Goal: Transaction & Acquisition: Purchase product/service

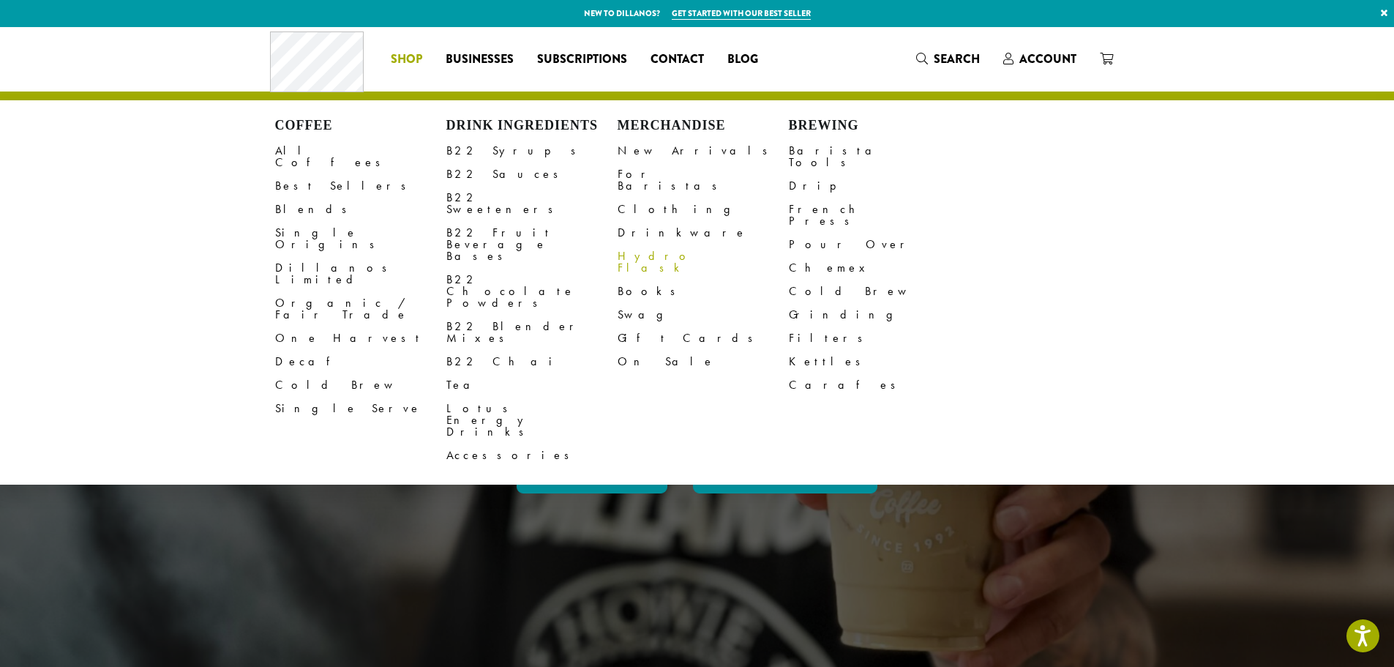
click at [631, 244] on link "Hydro Flask" at bounding box center [703, 261] width 171 height 35
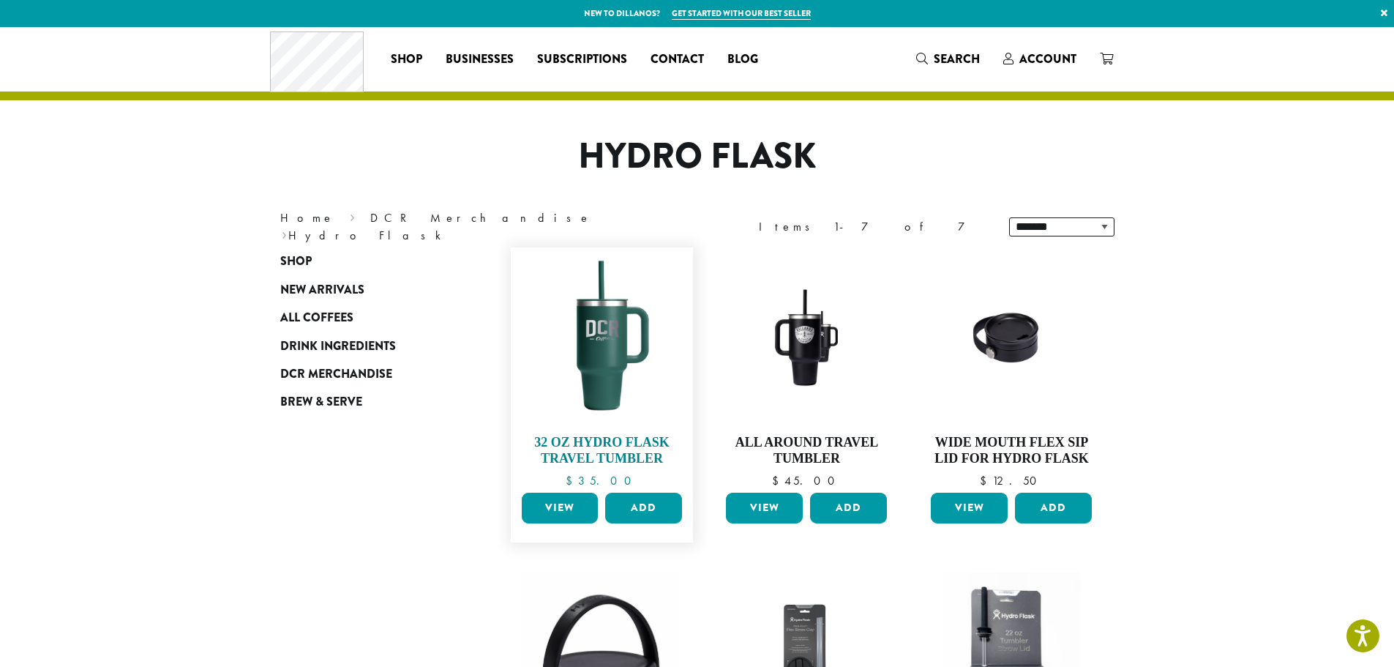
click at [589, 430] on link "32 oz Hydro Flask Travel Tumbler $ 35.00" at bounding box center [602, 371] width 168 height 232
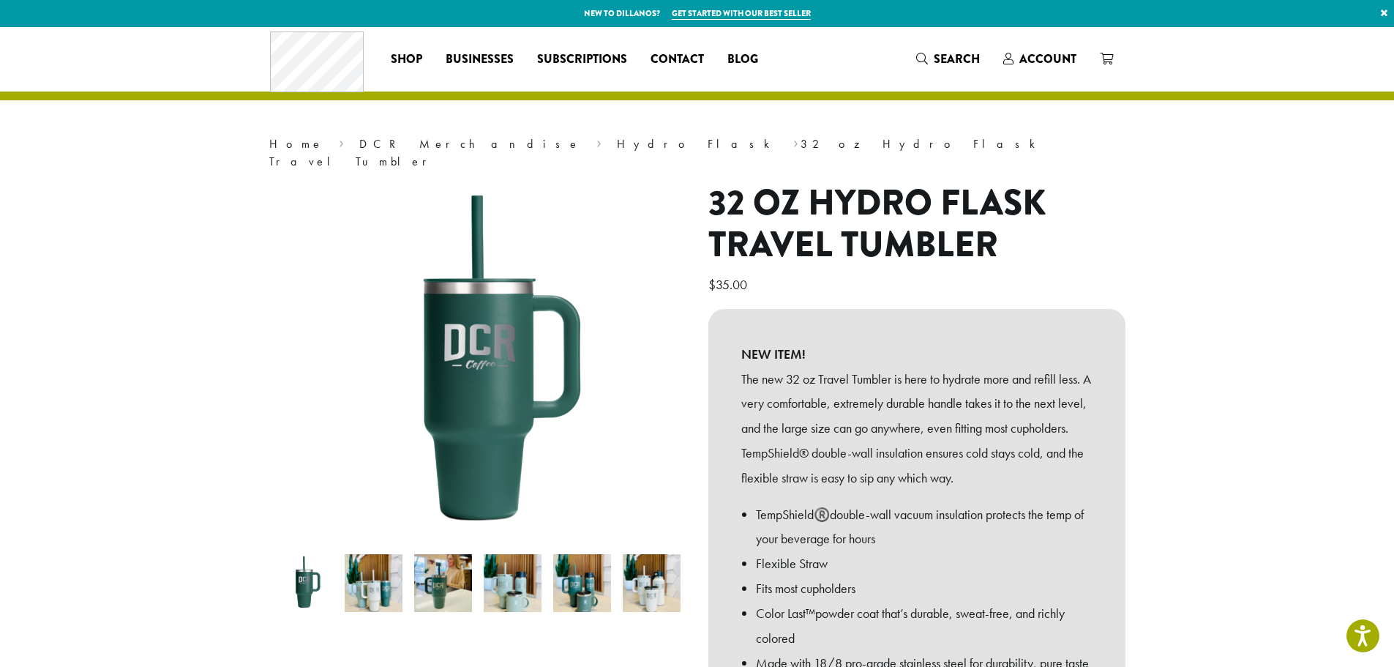
scroll to position [439, 0]
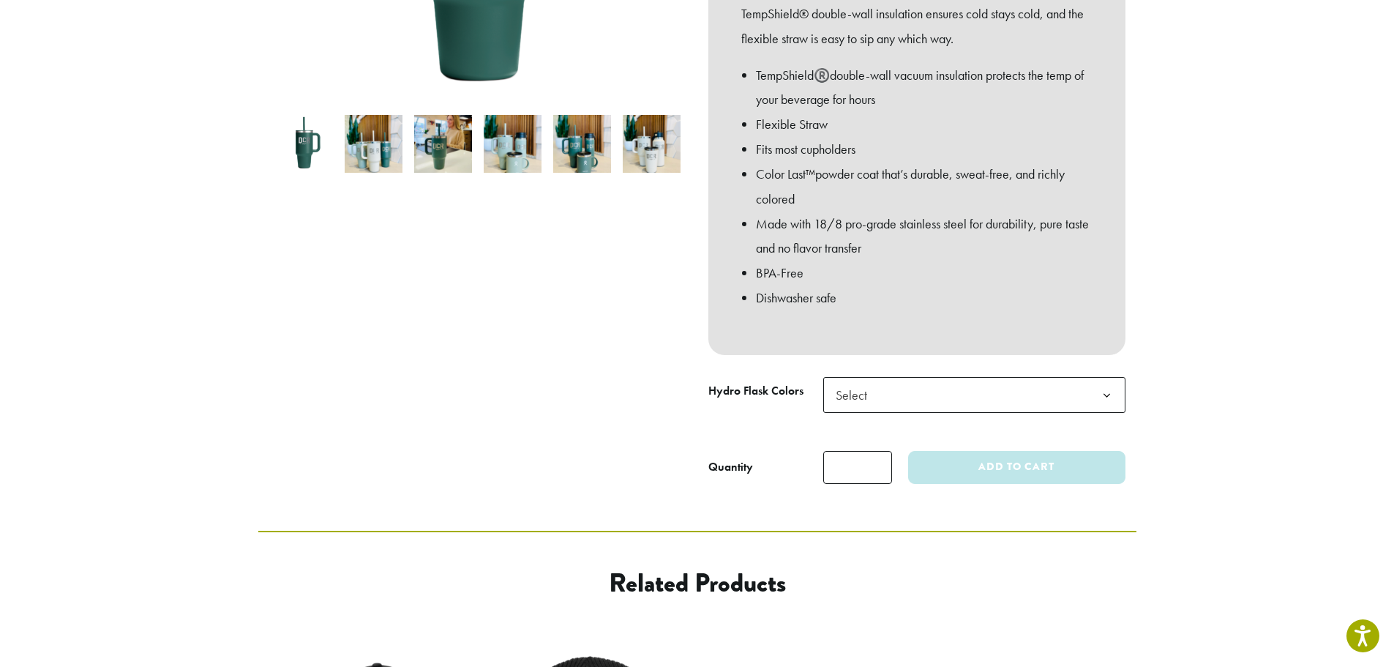
click at [863, 380] on span "Select" at bounding box center [856, 394] width 52 height 29
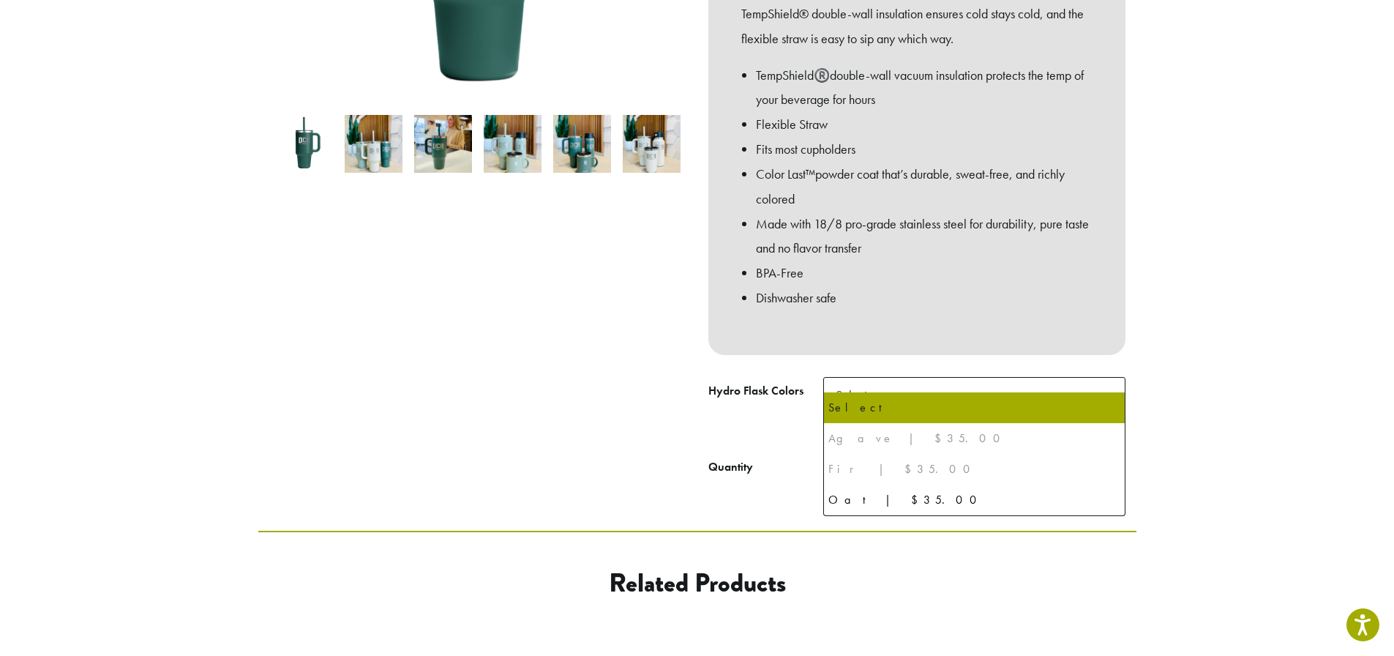
click at [841, 467] on div "Fir | $35.00" at bounding box center [974, 469] width 292 height 22
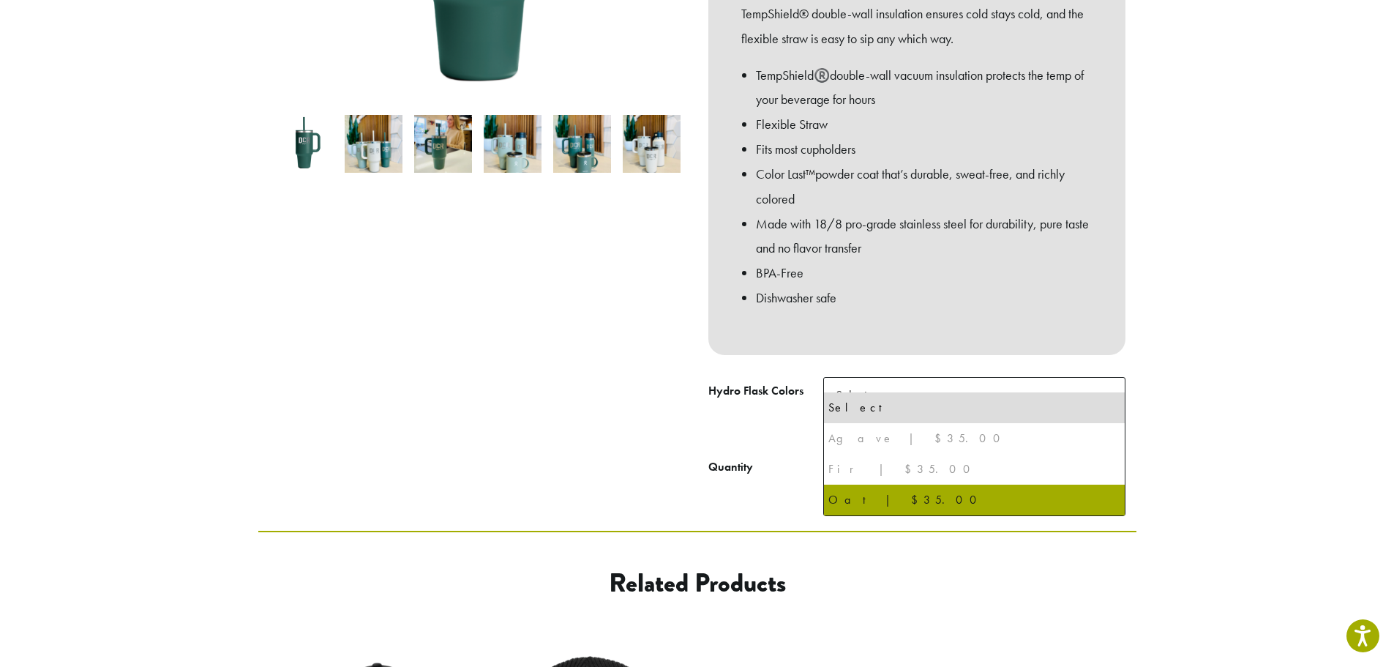
select select "***"
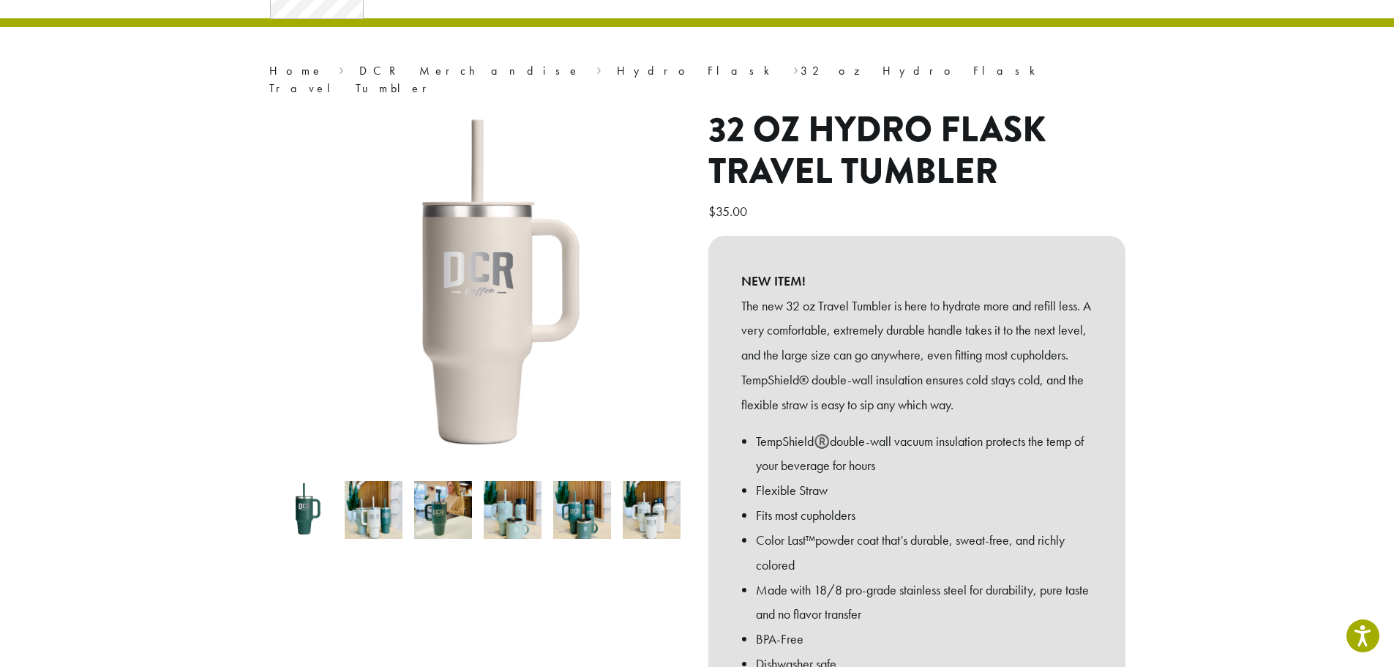
scroll to position [0, 0]
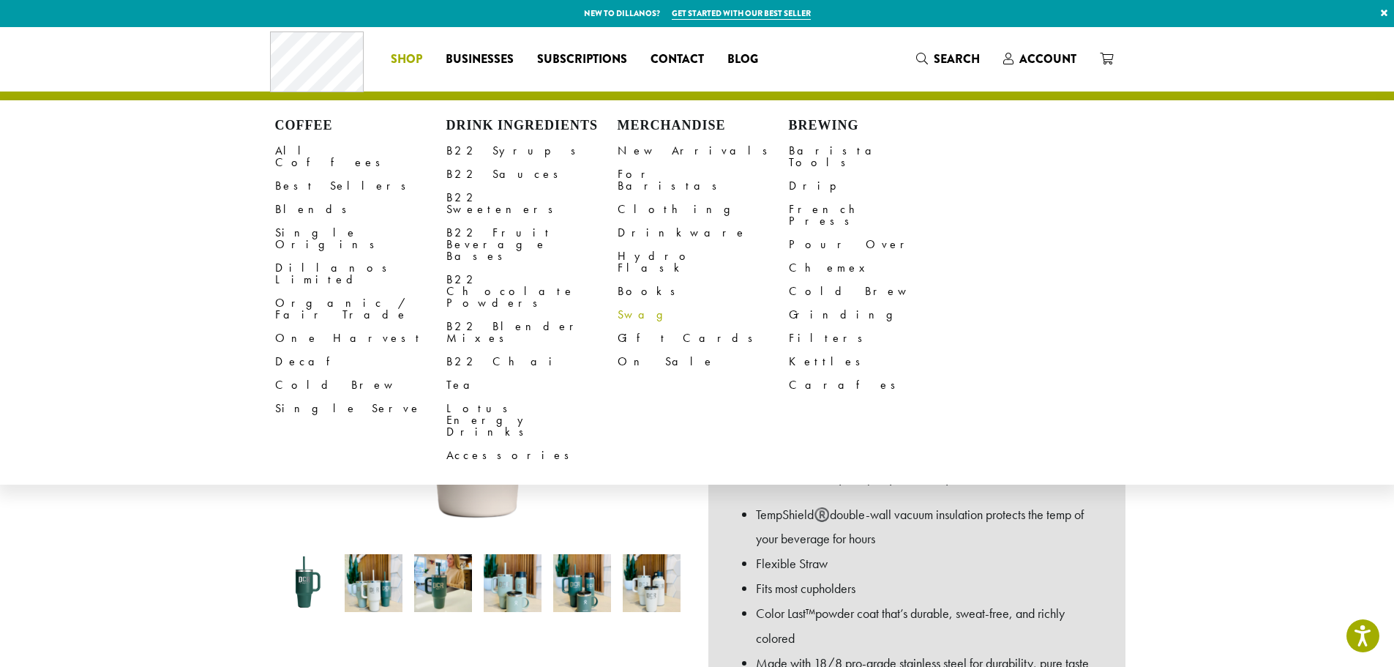
click at [634, 303] on link "Swag" at bounding box center [703, 314] width 171 height 23
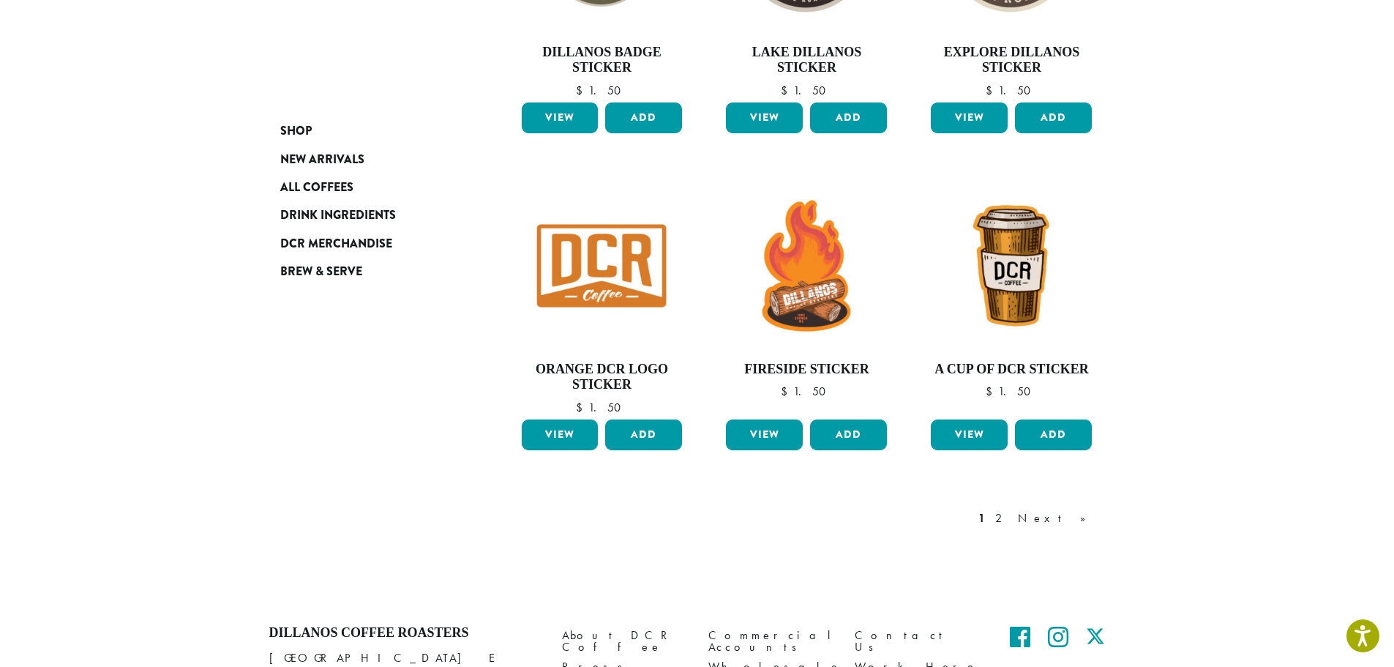
scroll to position [1147, 0]
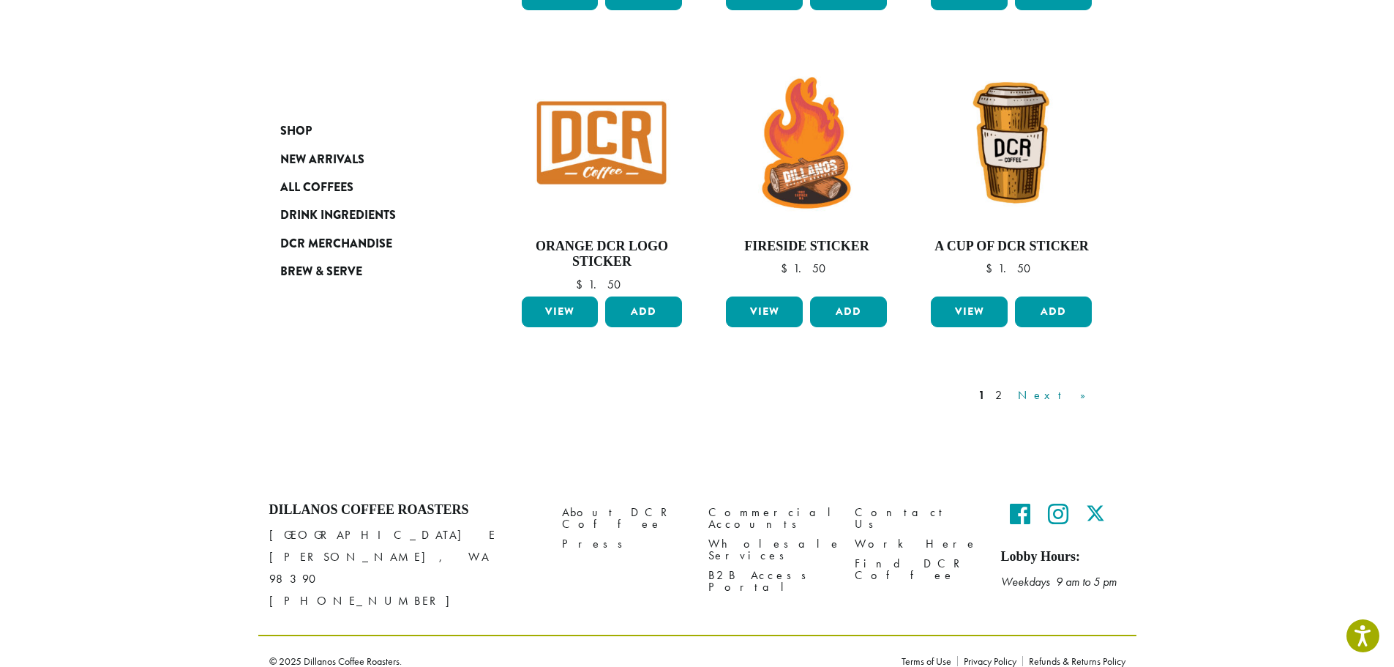
click at [1073, 391] on link "Next »" at bounding box center [1057, 395] width 84 height 18
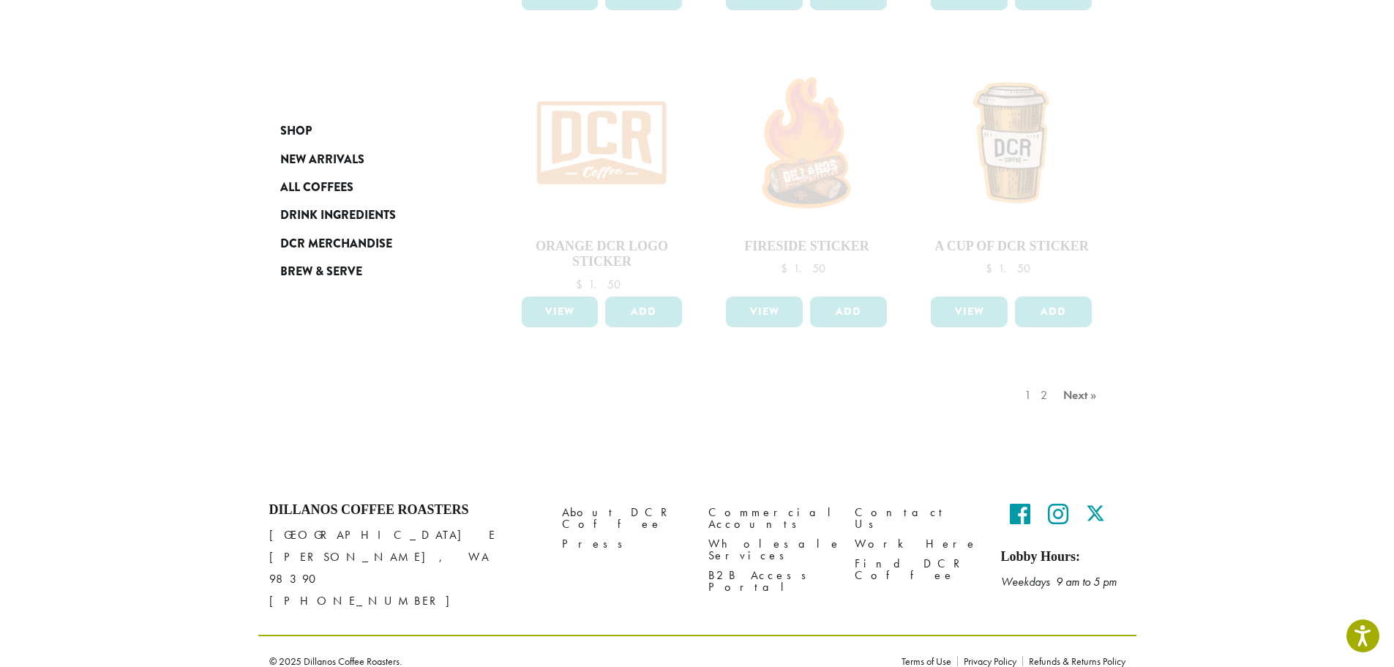
click at [1079, 390] on div "1 2 Next »" at bounding box center [1062, 409] width 82 height 69
click at [1051, 397] on div "1 2 Next »" at bounding box center [1062, 409] width 82 height 69
click at [1030, 394] on div "1 2 Next »" at bounding box center [1062, 409] width 82 height 69
click at [1037, 395] on div "1 2 Next »" at bounding box center [1062, 409] width 82 height 69
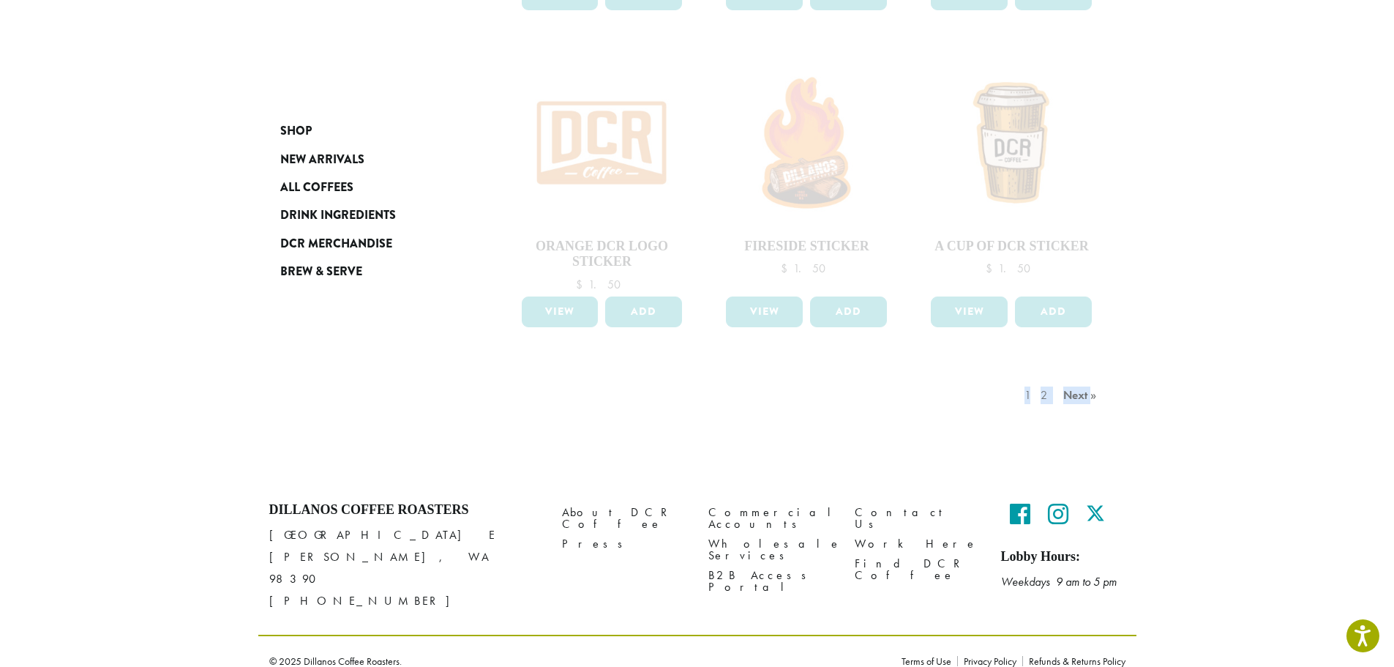
click at [1035, 395] on div "1 2 Next »" at bounding box center [1062, 409] width 82 height 69
click at [1087, 391] on div "1 2 Next »" at bounding box center [1062, 409] width 82 height 69
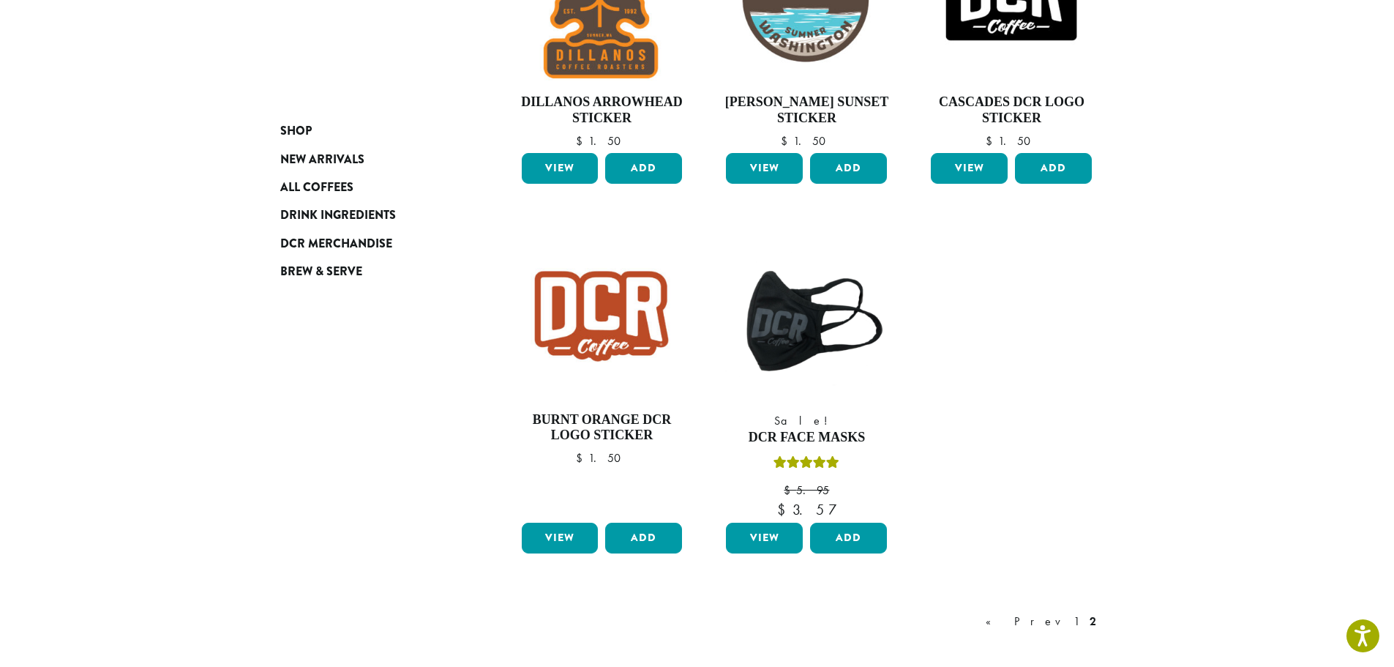
scroll to position [664, 0]
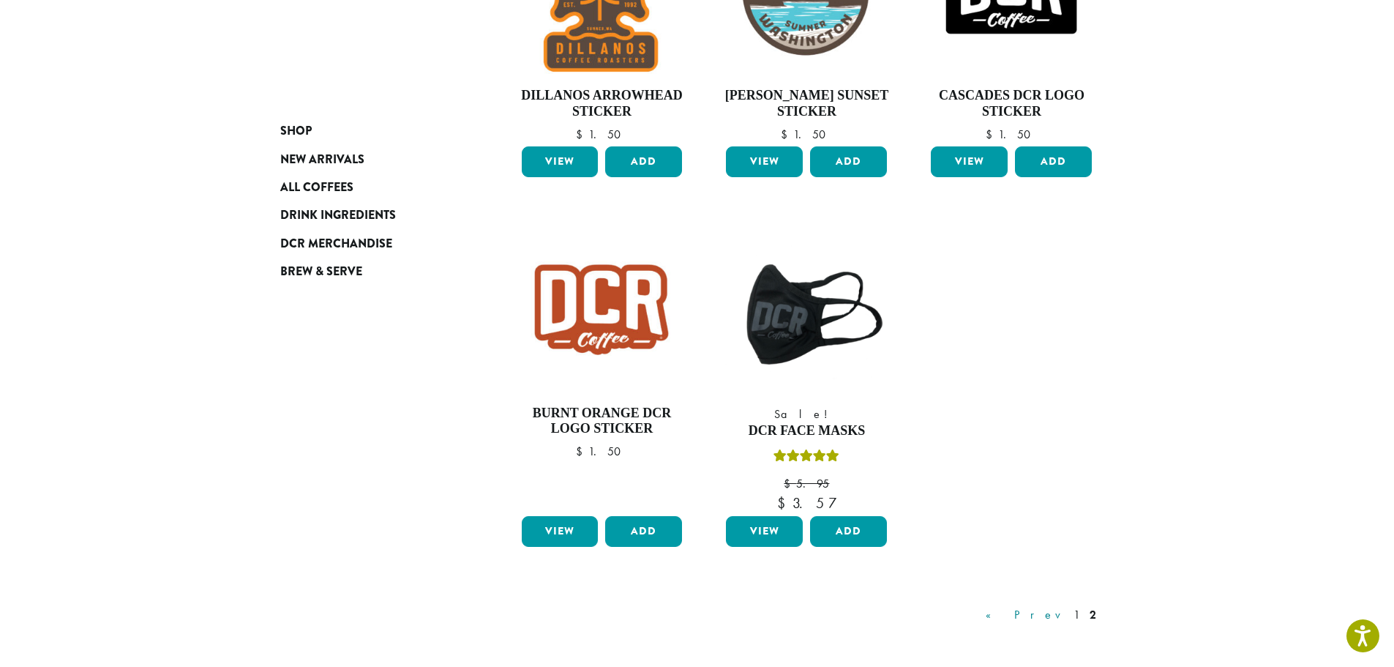
click at [1064, 618] on link "« Prev" at bounding box center [1024, 615] width 83 height 18
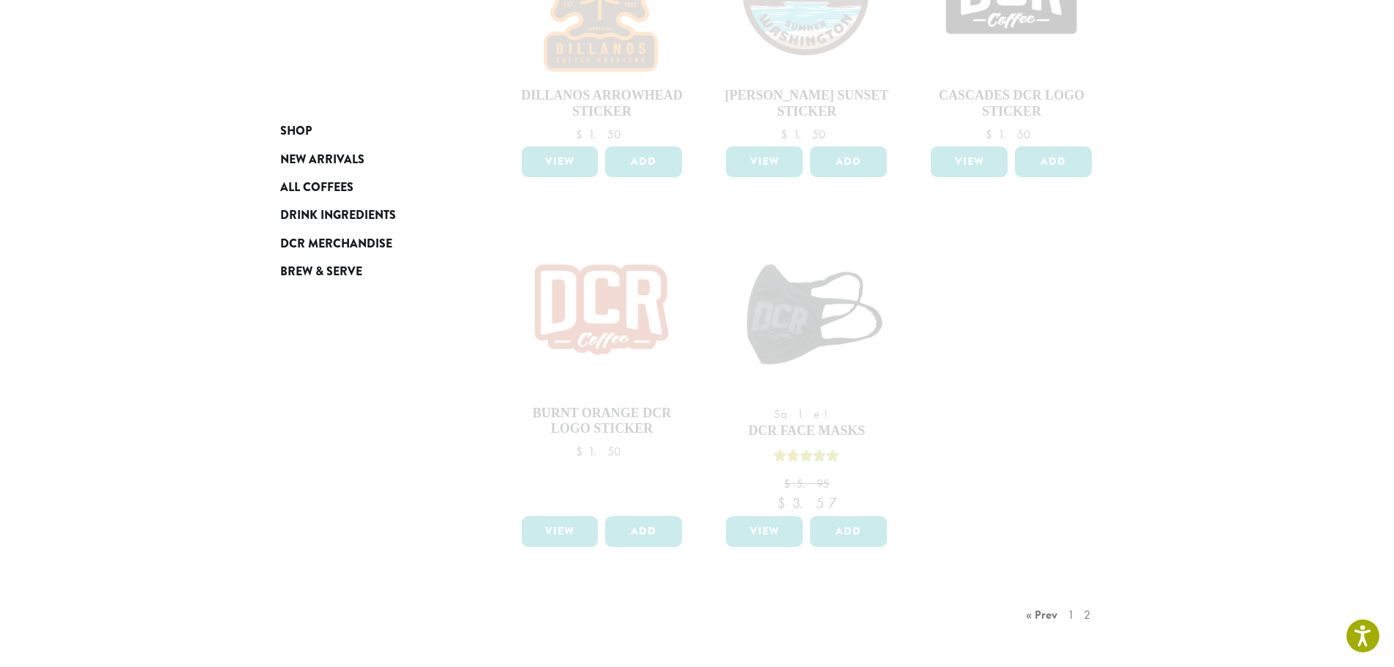
click at [1097, 618] on div "« Prev 1 2" at bounding box center [1063, 629] width 80 height 69
click at [1076, 618] on div "« Prev 1 2" at bounding box center [1063, 629] width 80 height 69
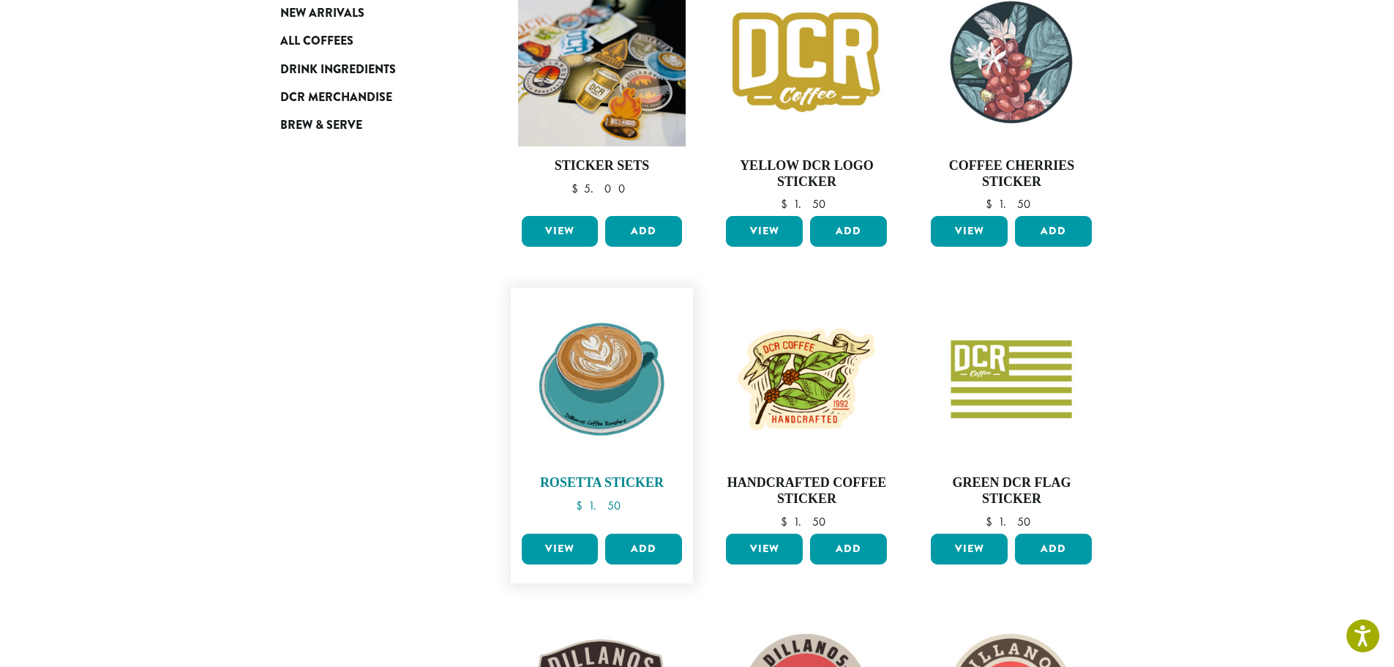
scroll to position [585, 0]
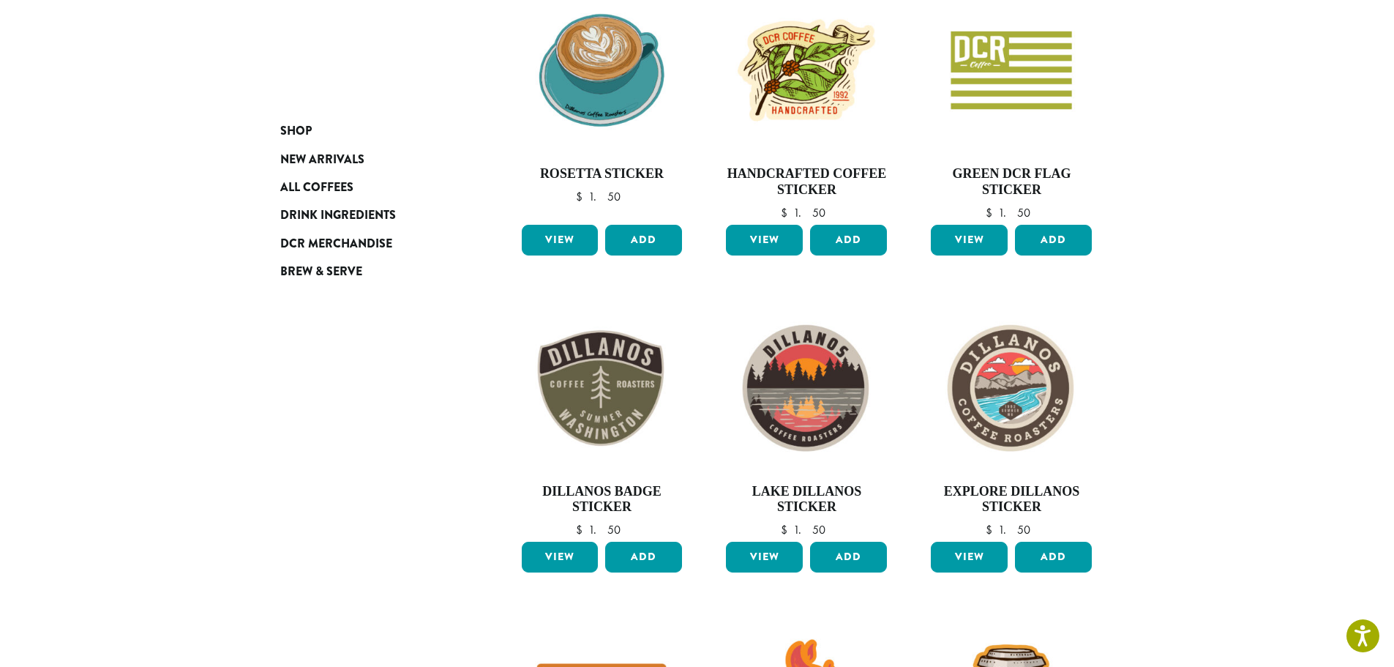
drag, startPoint x: 275, startPoint y: 549, endPoint x: 260, endPoint y: 548, distance: 15.4
click at [275, 549] on div "**********" at bounding box center [697, 334] width 878 height 1344
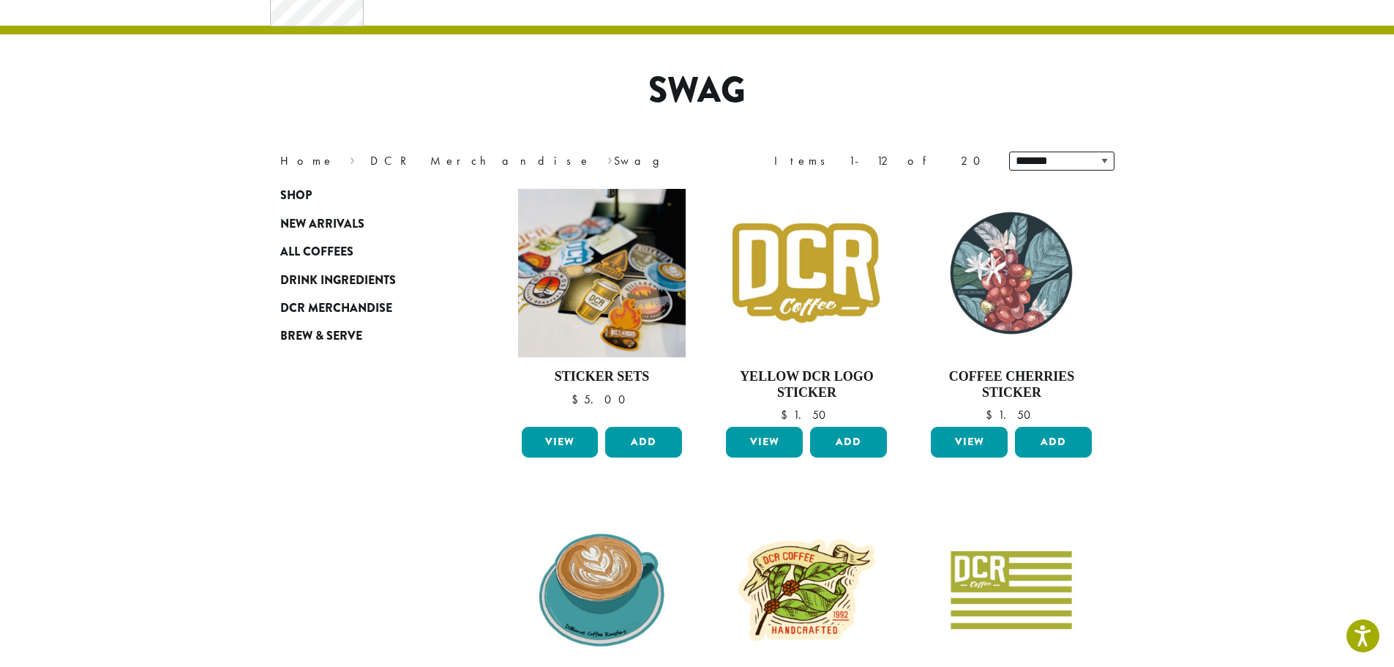
scroll to position [0, 0]
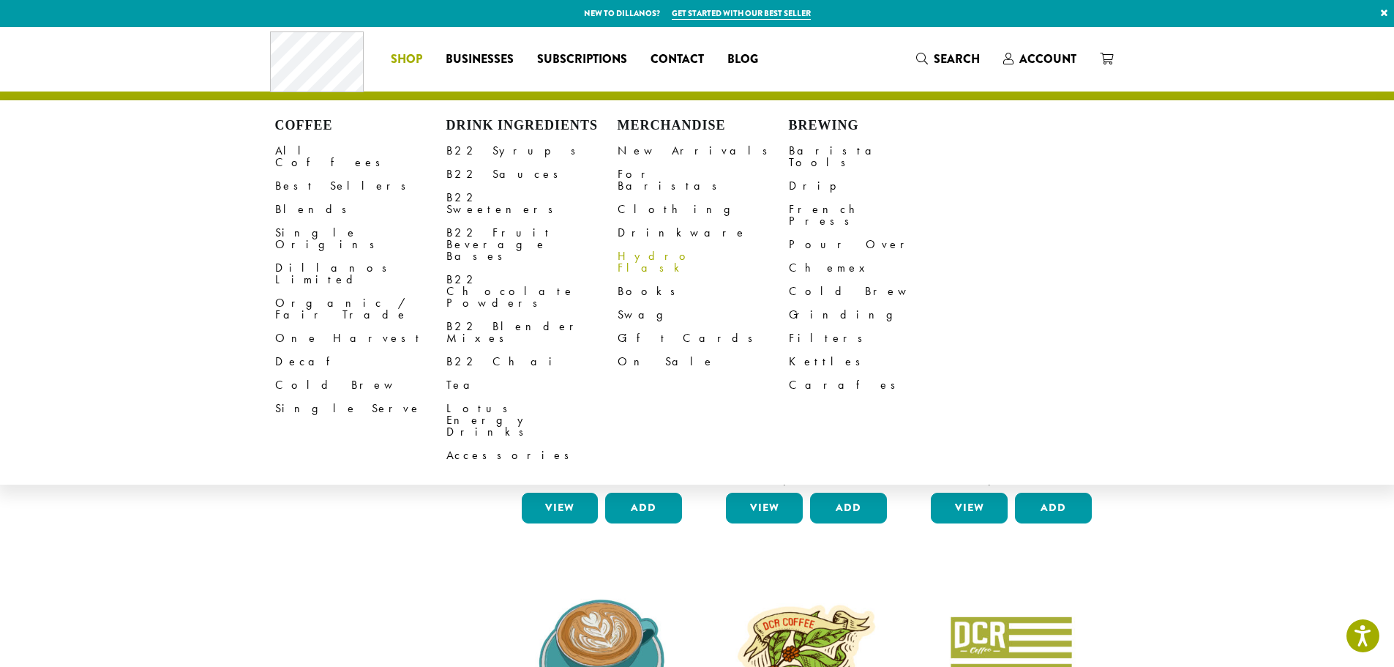
click at [640, 245] on link "Hydro Flask" at bounding box center [703, 261] width 171 height 35
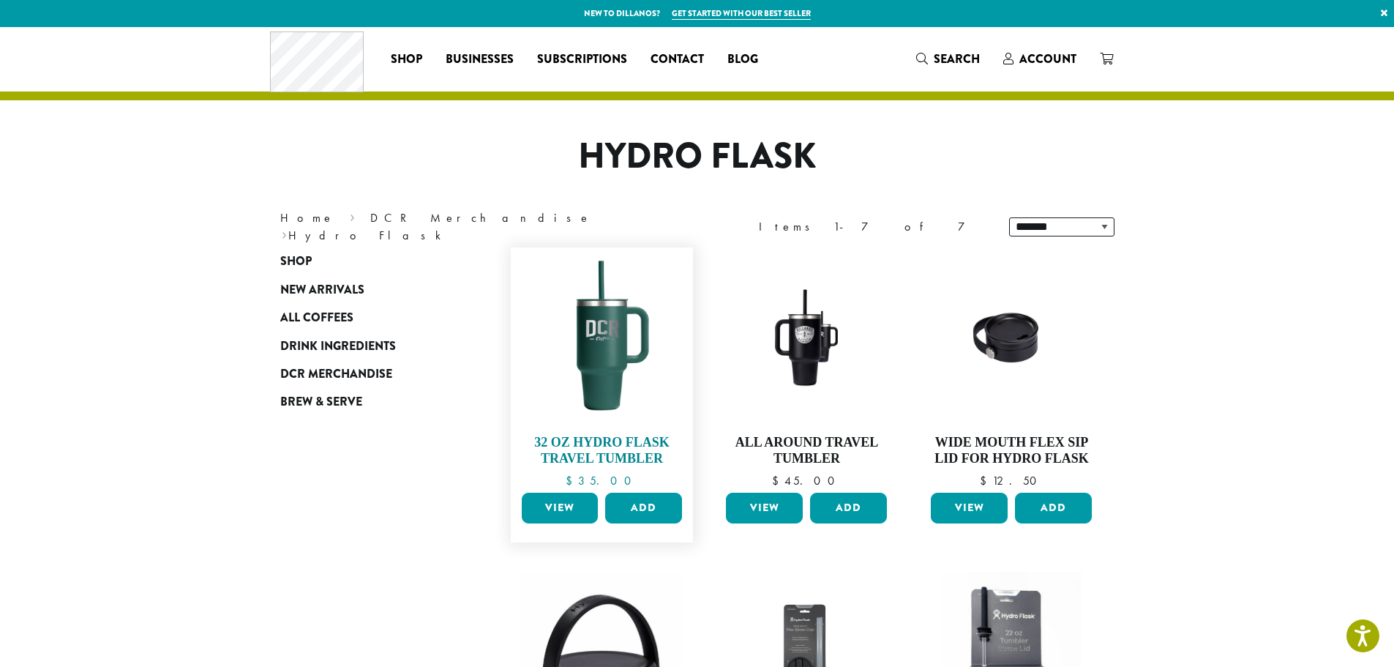
click at [599, 377] on img at bounding box center [601, 339] width 168 height 168
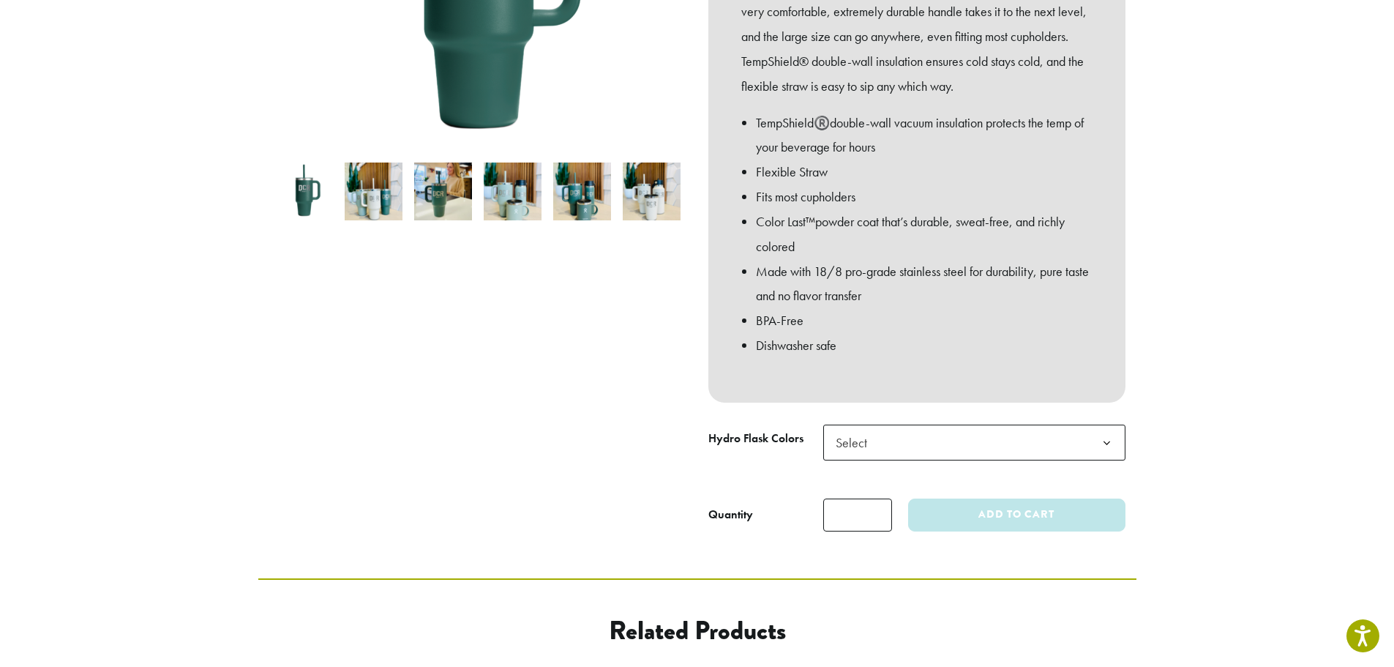
scroll to position [512, 0]
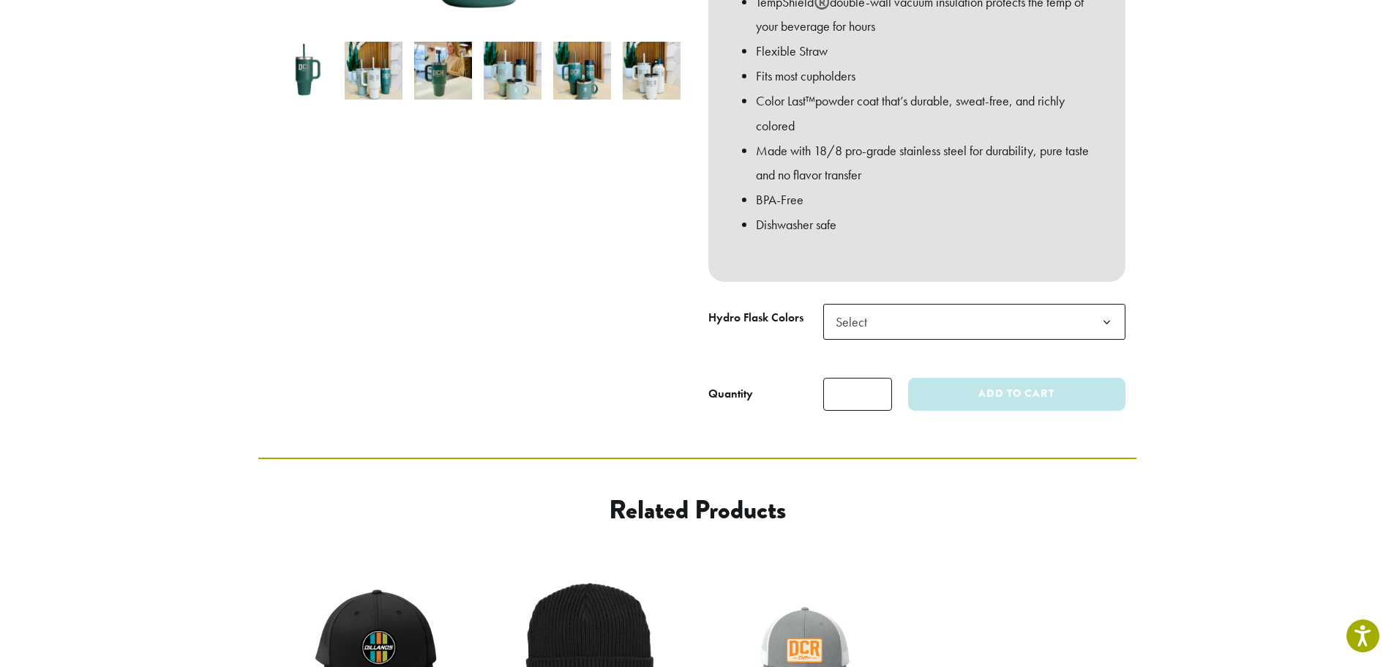
click at [896, 304] on span "Select" at bounding box center [974, 322] width 302 height 36
click at [721, 340] on th "Hydro Flask Colors" at bounding box center [765, 335] width 115 height 62
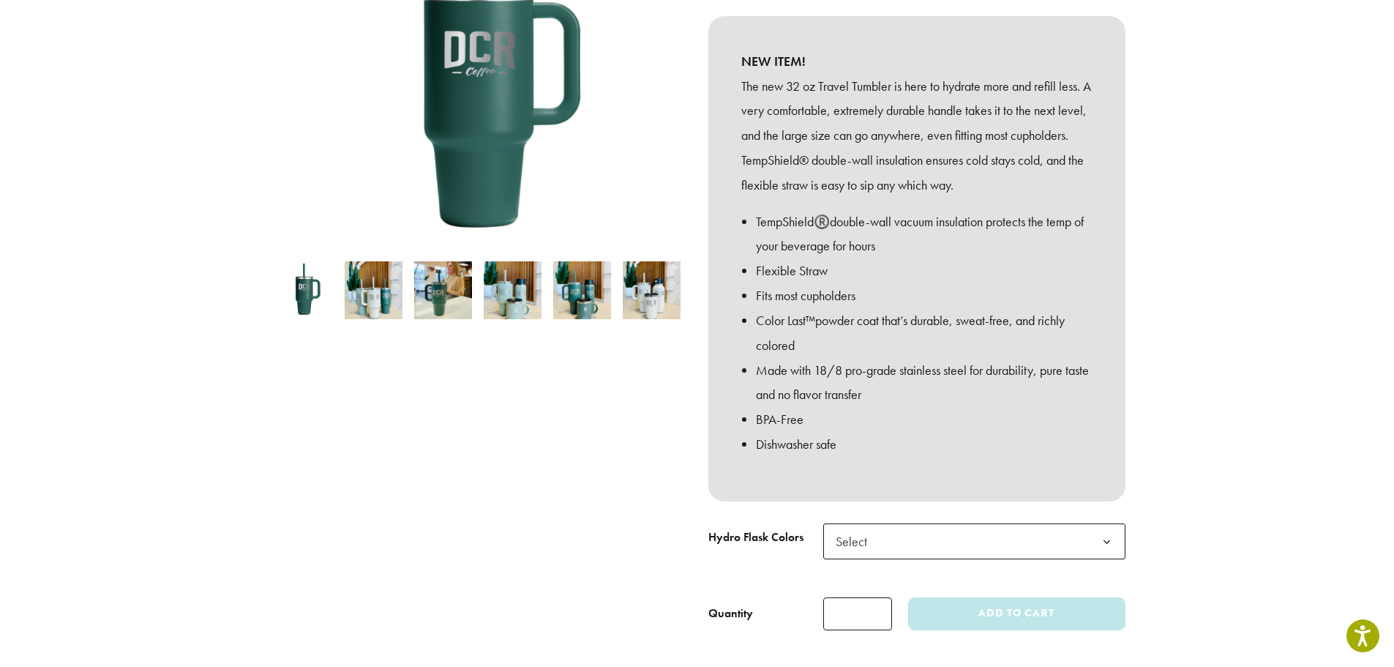
scroll to position [0, 0]
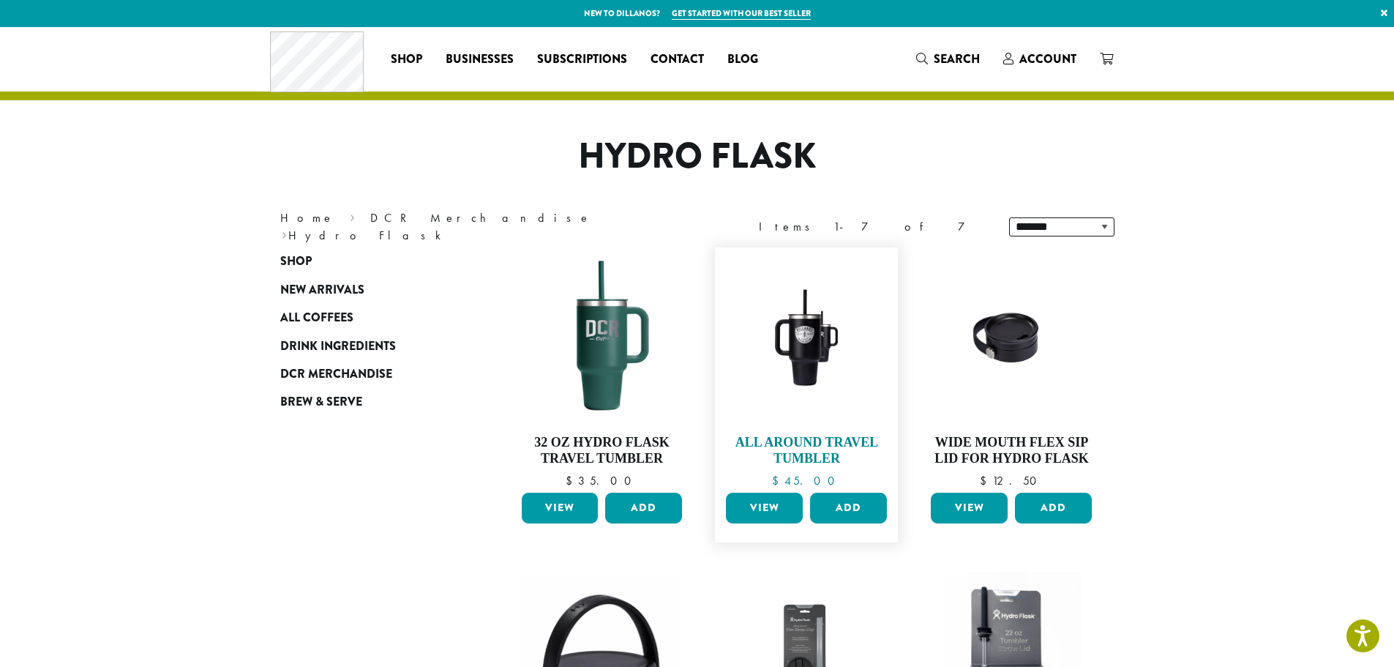
click at [826, 441] on h4 "All Around Travel Tumbler" at bounding box center [806, 450] width 168 height 31
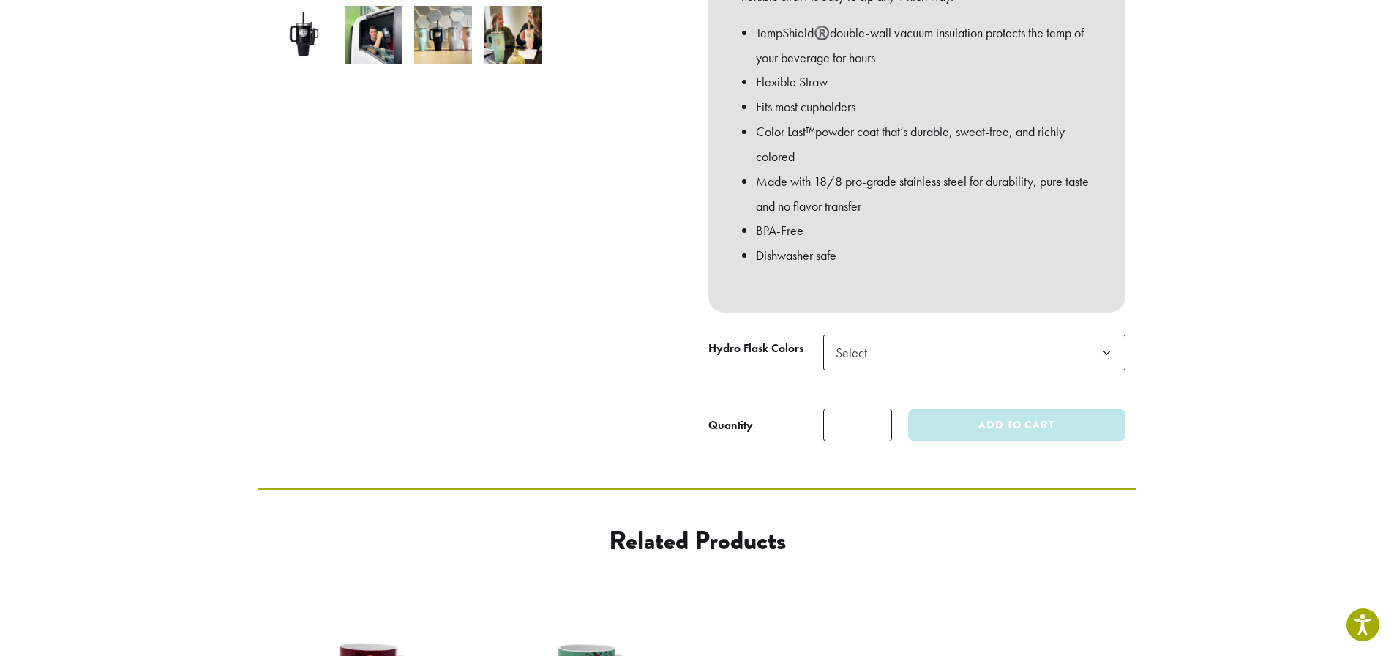
click at [877, 351] on span "Select" at bounding box center [856, 352] width 52 height 29
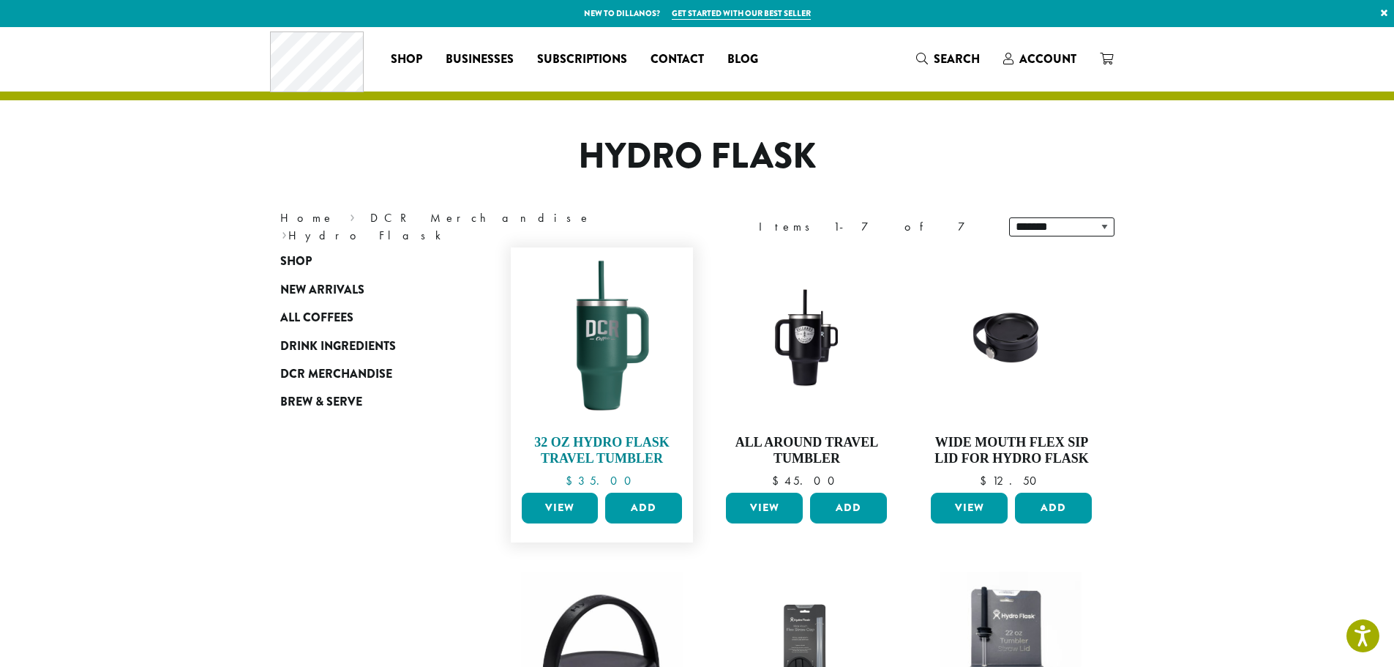
click at [587, 350] on img at bounding box center [601, 339] width 168 height 168
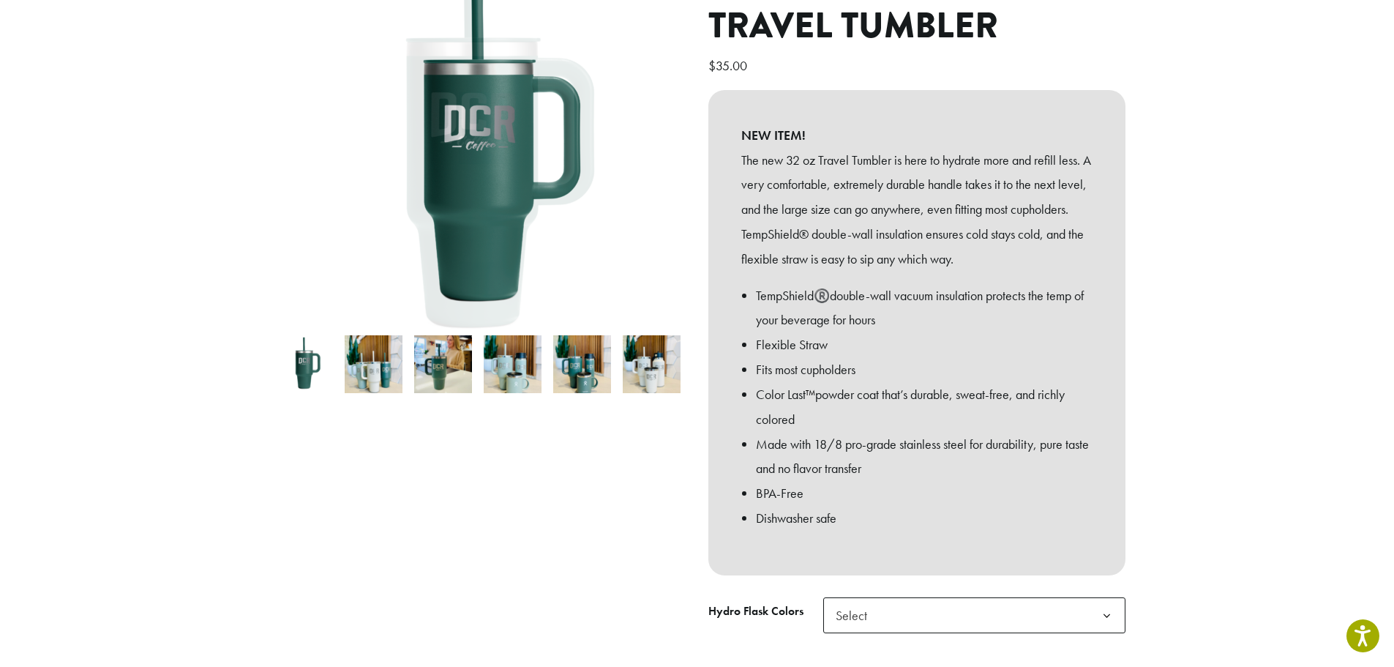
scroll to position [220, 0]
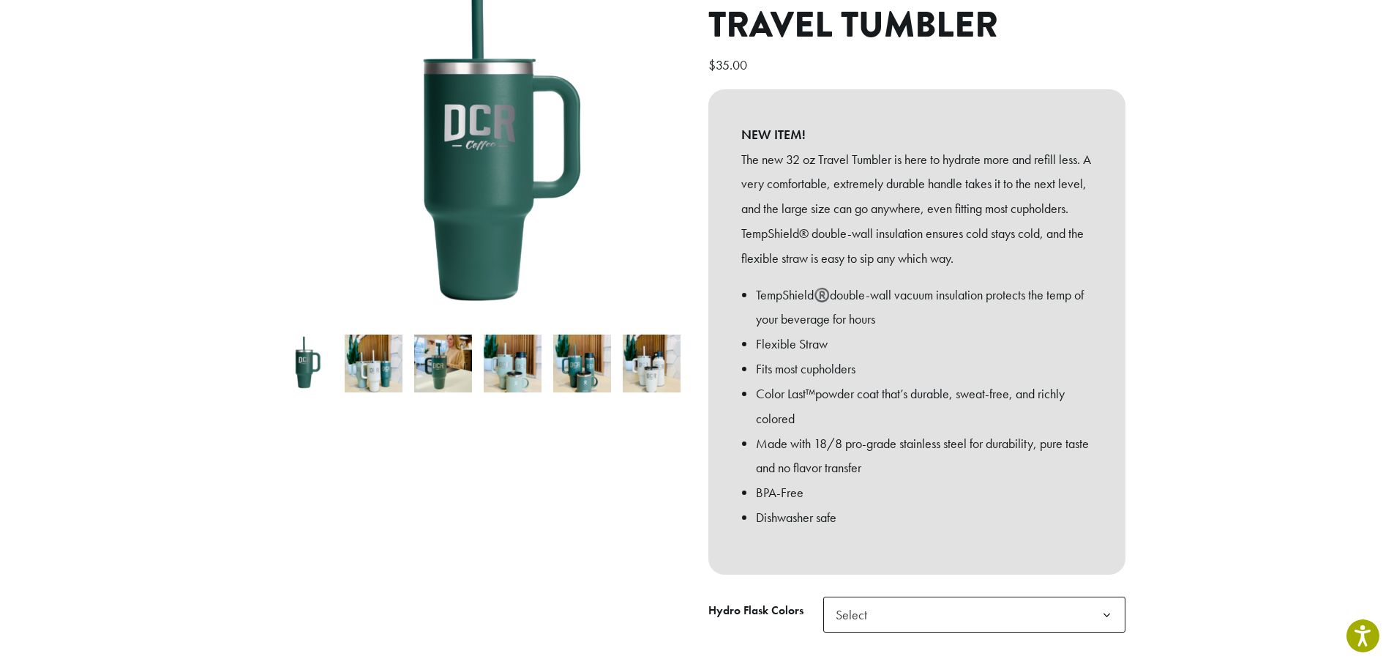
click at [523, 350] on img at bounding box center [513, 363] width 58 height 58
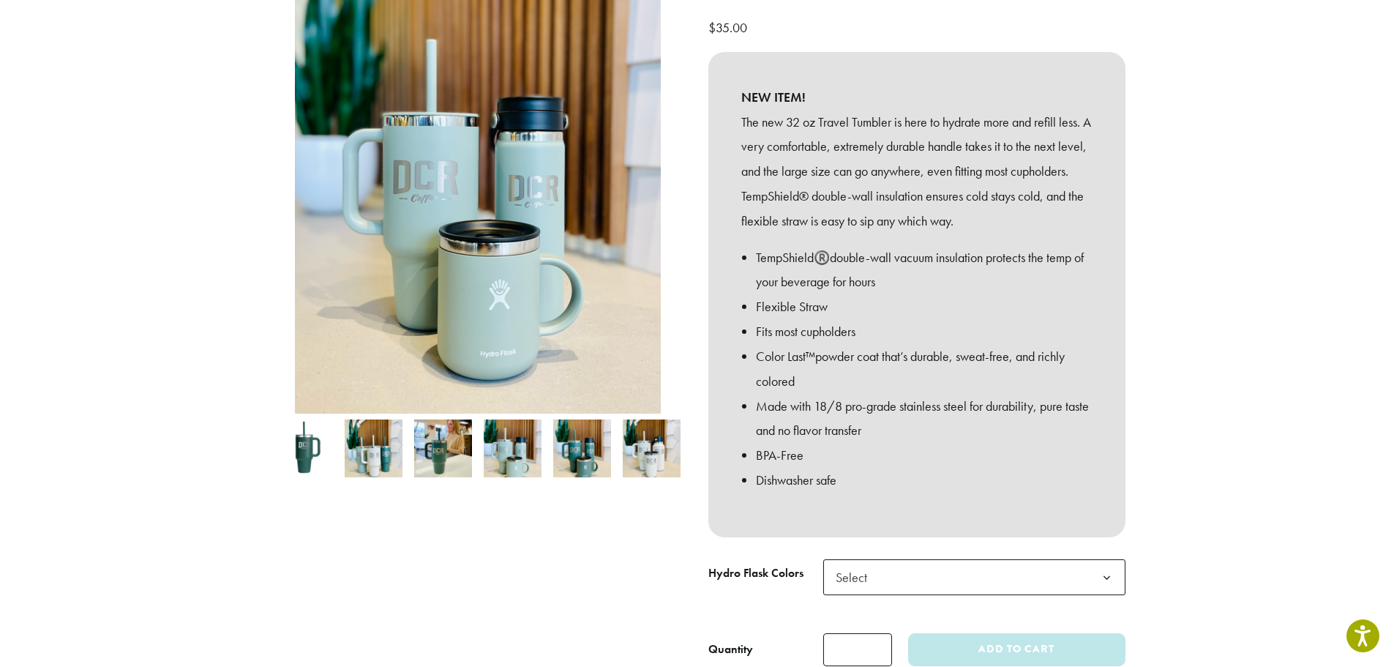
scroll to position [293, 0]
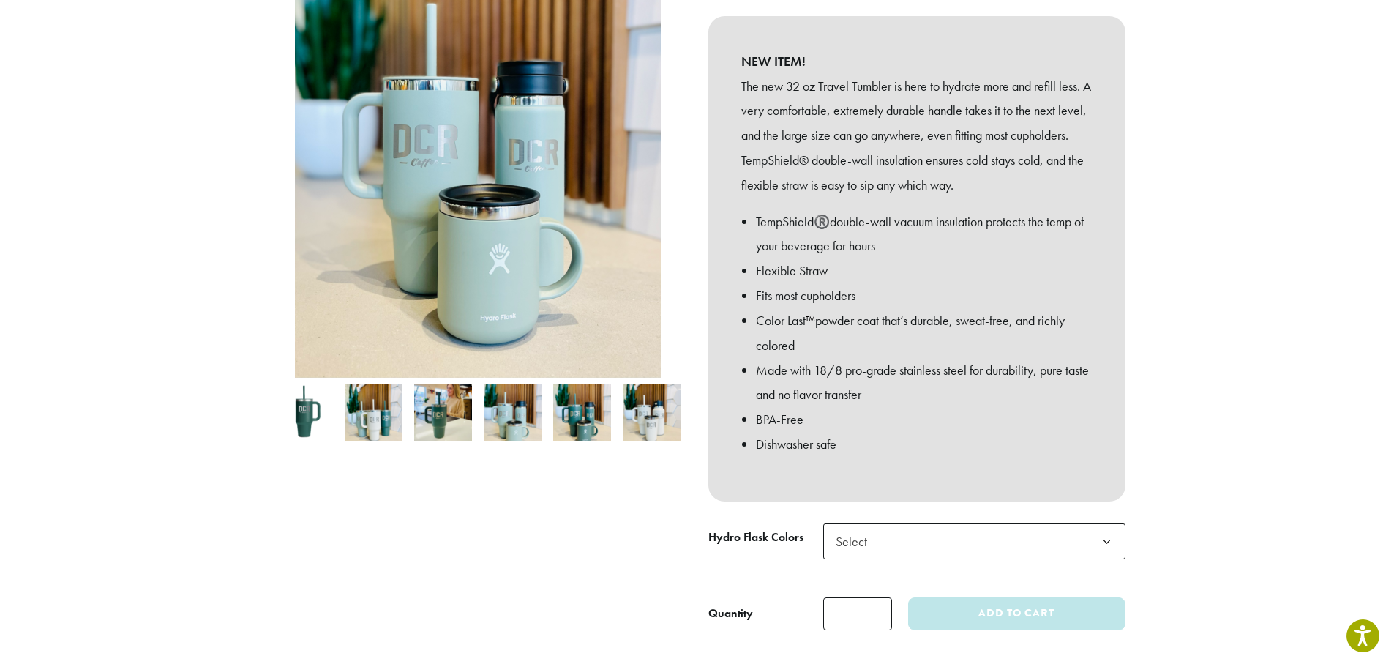
click at [912, 535] on span "Select" at bounding box center [974, 541] width 302 height 36
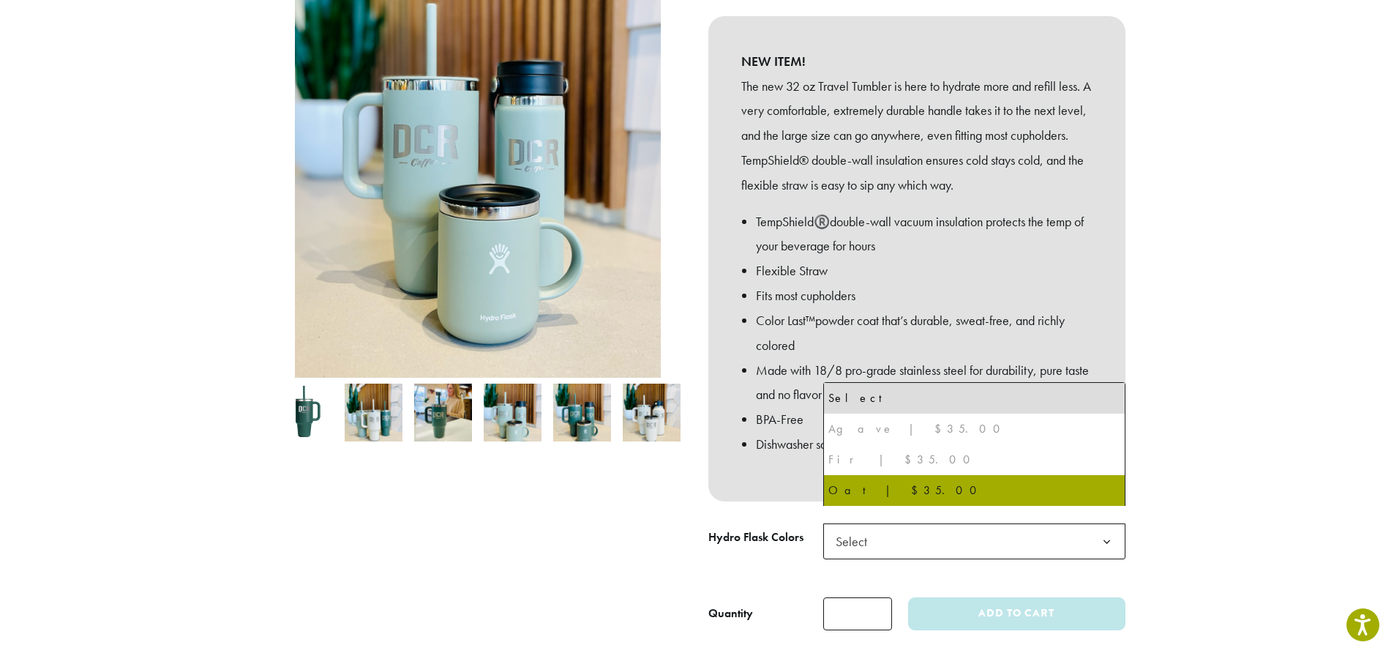
click at [880, 464] on div "Fir | $35.00" at bounding box center [974, 460] width 292 height 22
click at [876, 447] on li "Fir | $35.00" at bounding box center [974, 459] width 301 height 31
click at [866, 427] on div "Agave | $35.00" at bounding box center [974, 429] width 292 height 22
click at [867, 427] on div "Agave | $35.00" at bounding box center [974, 429] width 292 height 22
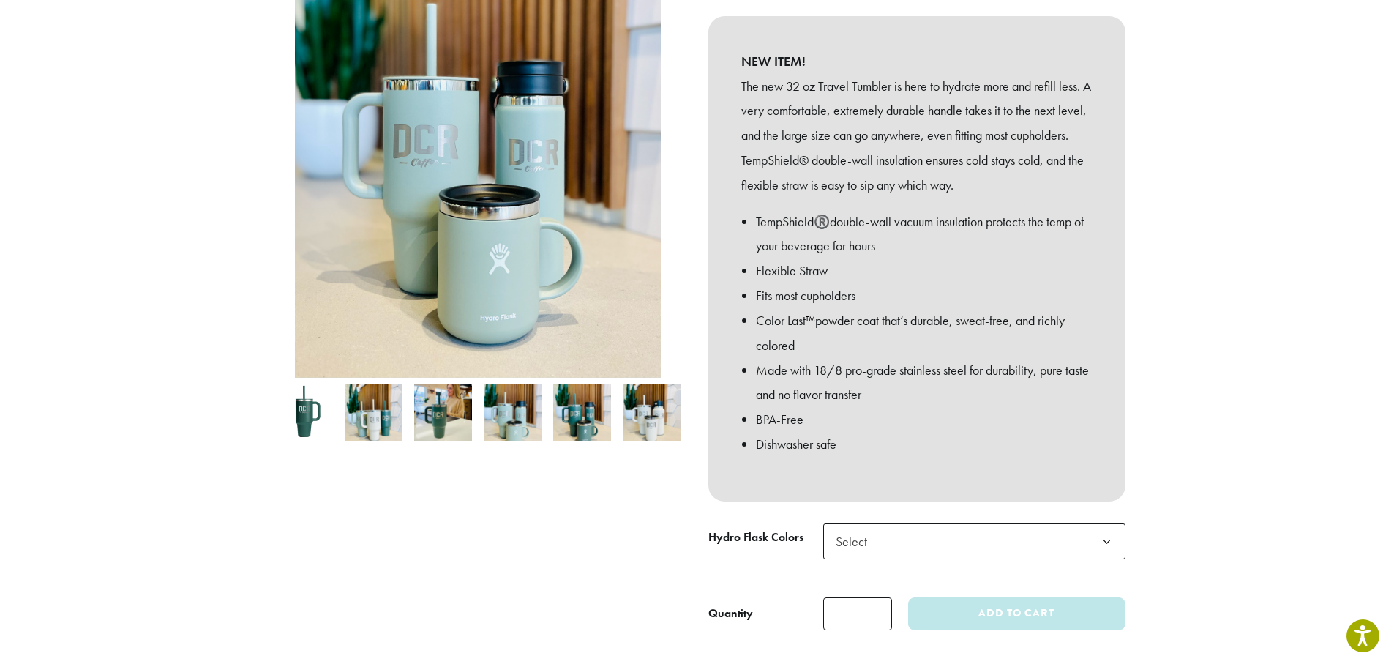
click at [579, 390] on img at bounding box center [582, 412] width 58 height 58
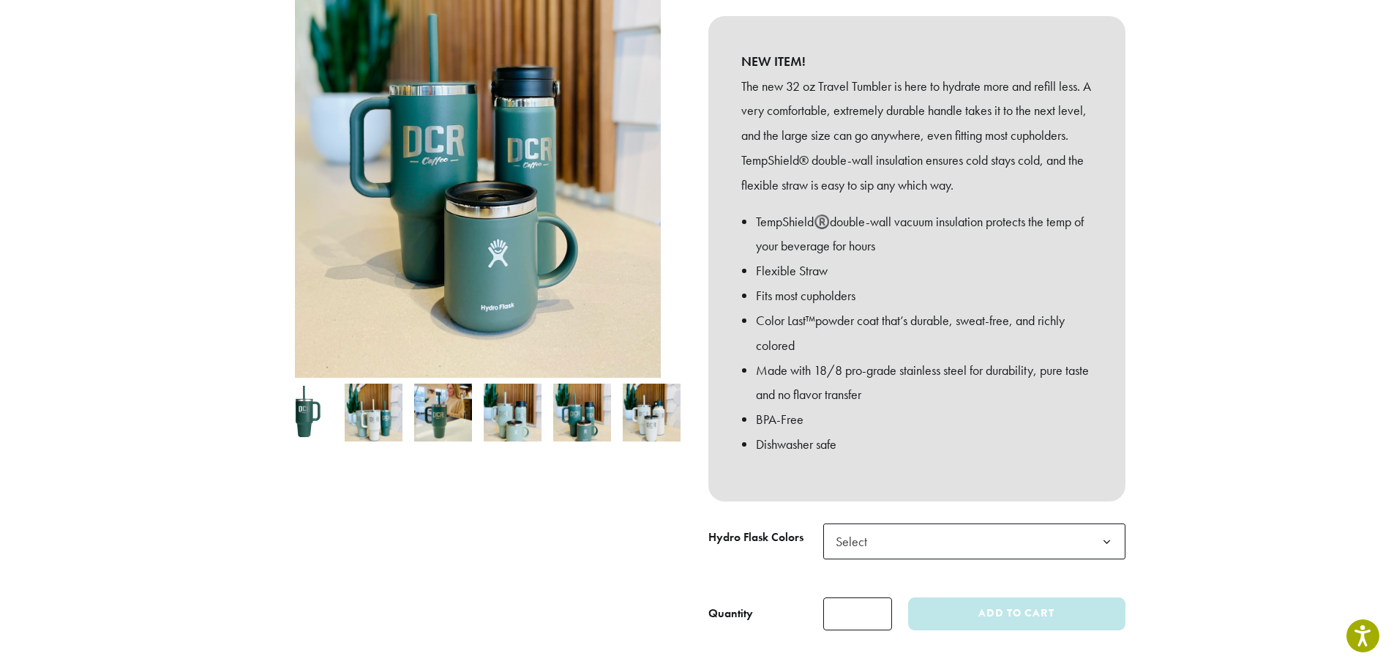
click at [645, 397] on img at bounding box center [652, 412] width 58 height 58
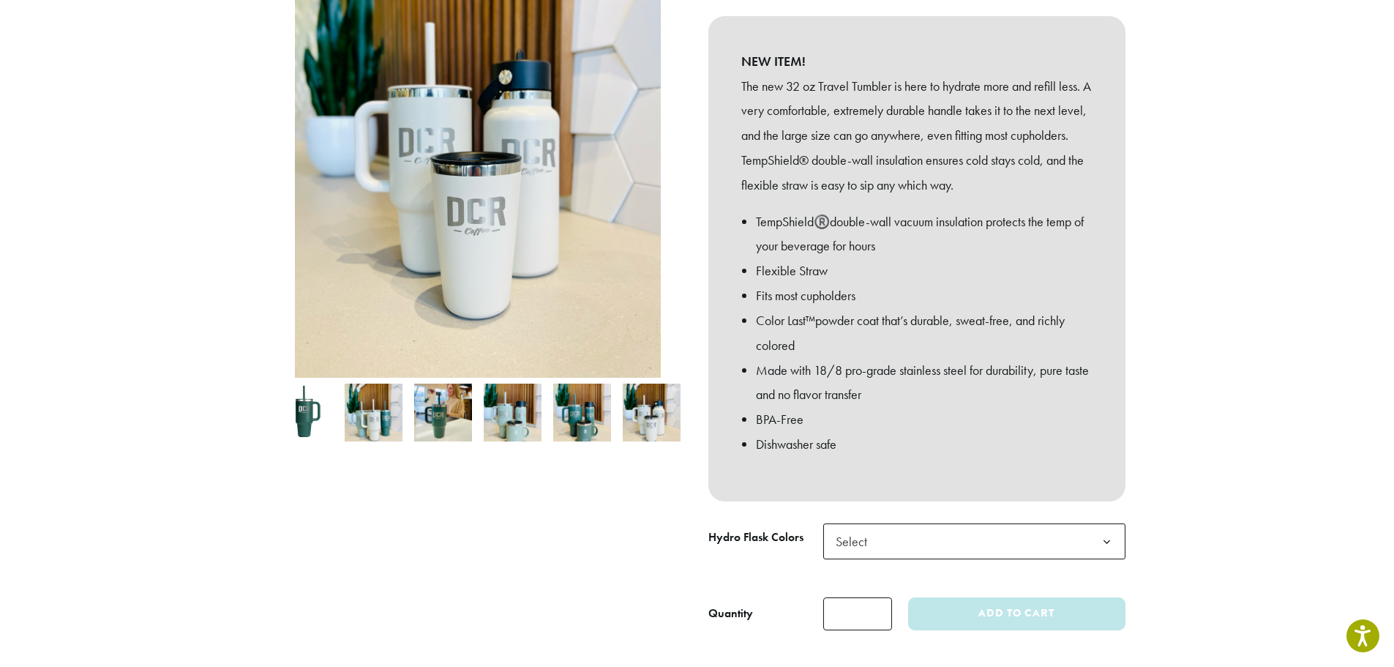
click at [382, 399] on img at bounding box center [374, 412] width 58 height 58
